Goal: Navigation & Orientation: Find specific page/section

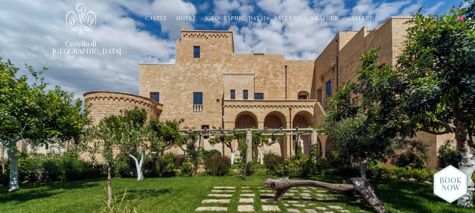
click at [100, 43] on link "Castello di [GEOGRAPHIC_DATA]" at bounding box center [81, 47] width 57 height 15
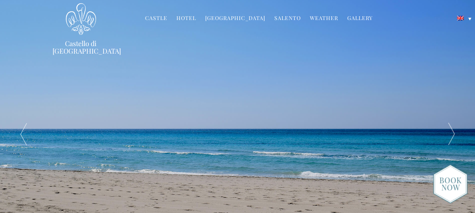
click at [167, 19] on link "Castle" at bounding box center [156, 18] width 22 height 9
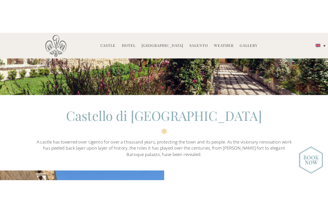
scroll to position [149, 0]
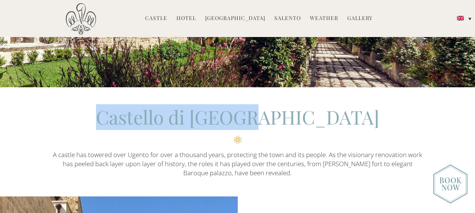
drag, startPoint x: 313, startPoint y: 113, endPoint x: 159, endPoint y: 115, distance: 154.5
click at [159, 115] on h2 "Castello di [GEOGRAPHIC_DATA]" at bounding box center [238, 124] width 370 height 40
copy h2 "Castello di [GEOGRAPHIC_DATA]"
